Goal: Check status

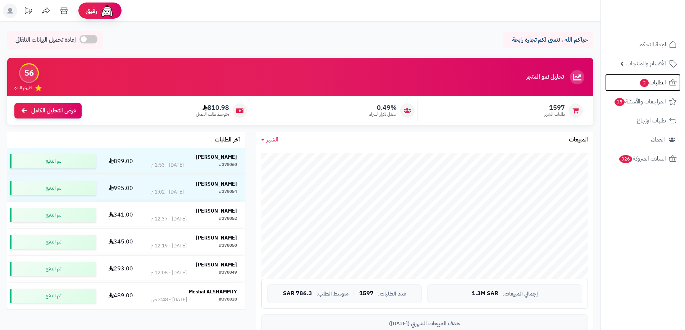
click at [642, 81] on span "2" at bounding box center [644, 83] width 9 height 8
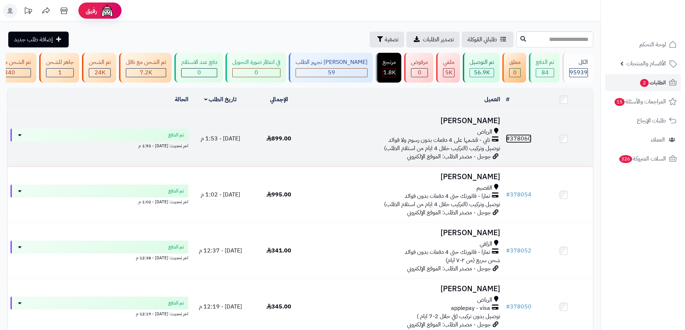
click at [524, 143] on link "# 378060" at bounding box center [519, 138] width 26 height 9
